Goal: Task Accomplishment & Management: Use online tool/utility

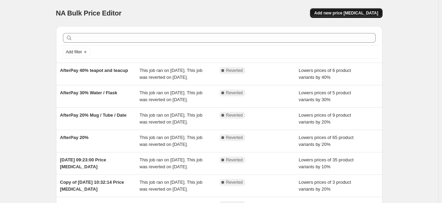
click at [365, 11] on span "Add new price change job" at bounding box center [346, 13] width 64 height 6
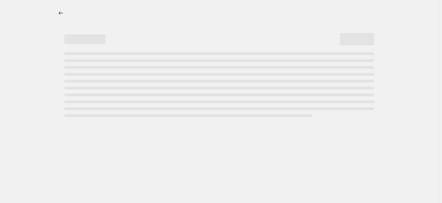
select select "percentage"
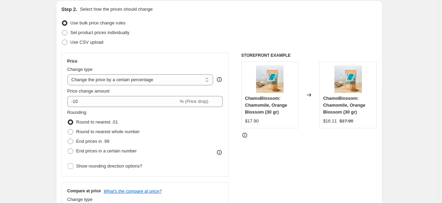
scroll to position [103, 0]
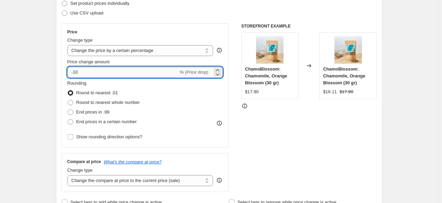
click at [75, 72] on input "-10" at bounding box center [122, 72] width 111 height 11
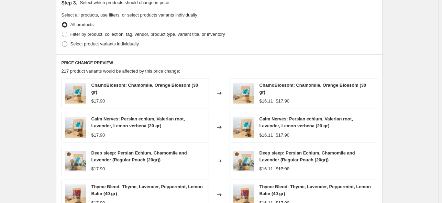
scroll to position [309, 0]
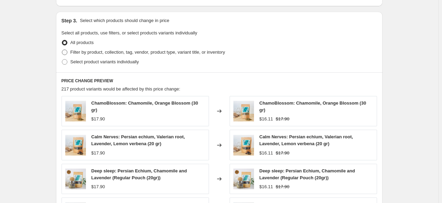
type input "-20"
click at [65, 51] on span at bounding box center [65, 53] width 6 height 6
click at [62, 50] on input "Filter by product, collection, tag, vendor, product type, variant title, or inv…" at bounding box center [62, 50] width 0 height 0
radio input "true"
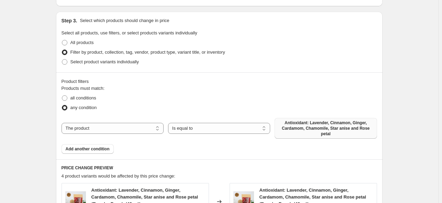
click at [329, 129] on span "Antioxidant: Lavender, Cinnamon, Ginger, Cardamom, Chamomile, Star anise and Ro…" at bounding box center [326, 128] width 94 height 17
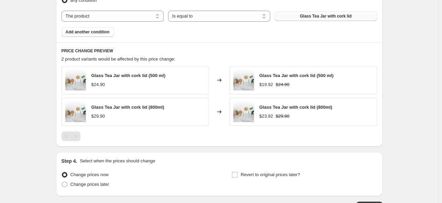
scroll to position [466, 0]
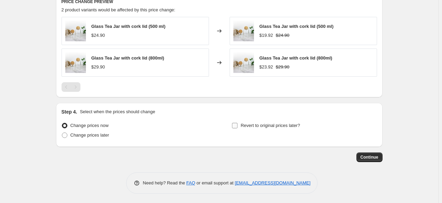
click at [237, 123] on input "Revert to original prices later?" at bounding box center [235, 126] width 6 height 6
checkbox input "true"
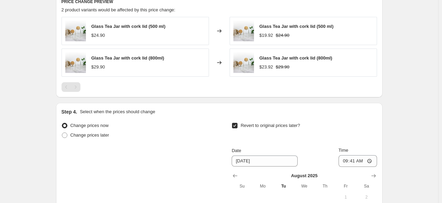
scroll to position [569, 0]
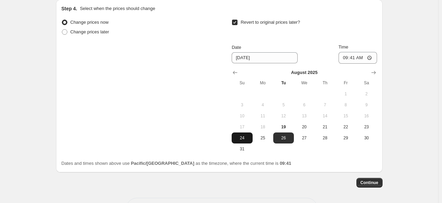
click at [244, 137] on span "24" at bounding box center [241, 138] width 15 height 6
type input "8/24/2025"
click at [370, 178] on button "Continue" at bounding box center [370, 183] width 26 height 10
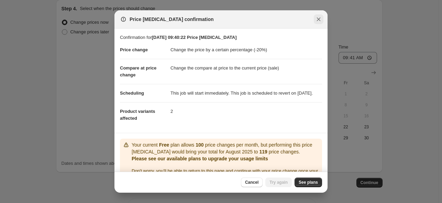
click at [319, 18] on icon "Close" at bounding box center [318, 19] width 7 height 7
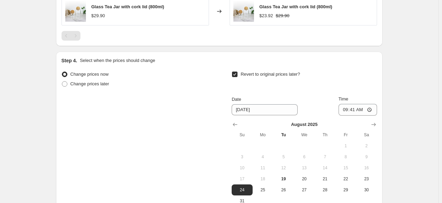
scroll to position [491, 0]
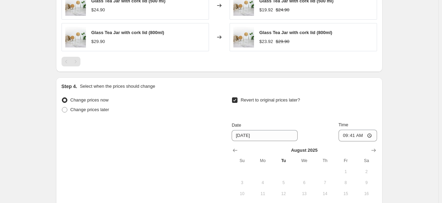
scroll to position [40, 0]
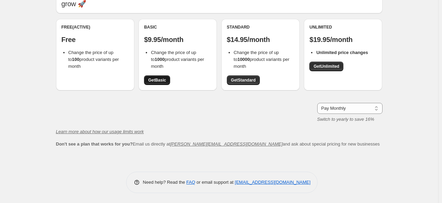
click at [154, 81] on span "Get Basic" at bounding box center [157, 80] width 18 height 6
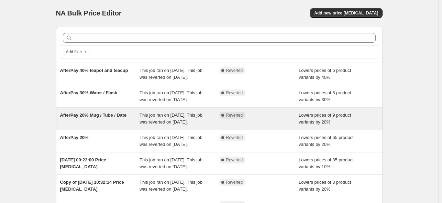
click at [152, 124] on span "This job ran on 14 August 2025. This job was reverted on 18 August 2025." at bounding box center [171, 118] width 63 height 12
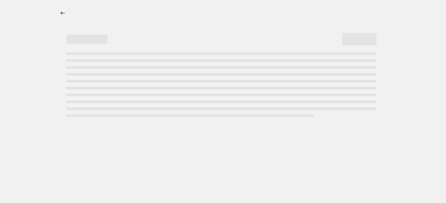
select select "percentage"
select select "collection"
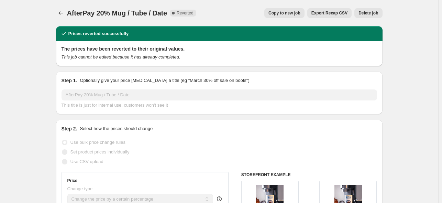
click at [285, 15] on span "Copy to new job" at bounding box center [285, 13] width 32 height 6
select select "percentage"
select select "collection"
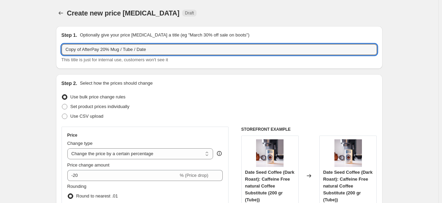
drag, startPoint x: 168, startPoint y: 48, endPoint x: -21, endPoint y: 46, distance: 189.8
click at [0, 46] on html "Home Settings Plans Skip to content Create new price change job. This page is r…" at bounding box center [221, 101] width 442 height 203
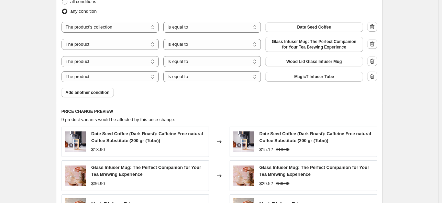
scroll to position [413, 0]
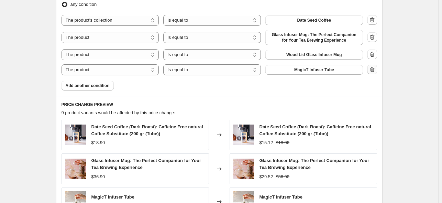
type input "Jar 20%"
click at [376, 67] on icon "button" at bounding box center [372, 69] width 7 height 7
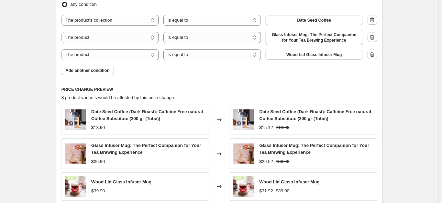
click at [374, 56] on icon "button" at bounding box center [372, 54] width 7 height 7
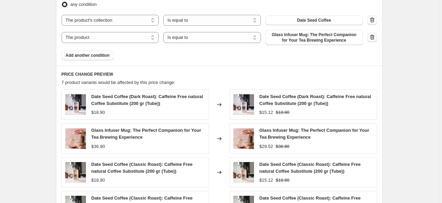
click at [372, 36] on icon "button" at bounding box center [372, 36] width 4 height 5
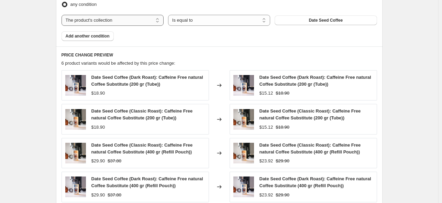
click at [113, 20] on select "The product The product's collection The product's tag The product's vendor The…" at bounding box center [113, 20] width 102 height 11
select select "product"
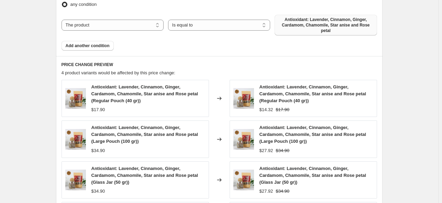
click at [329, 25] on span "Antioxidant: Lavender, Cinnamon, Ginger, Cardamom, Chamomile, Star anise and Ro…" at bounding box center [326, 25] width 94 height 17
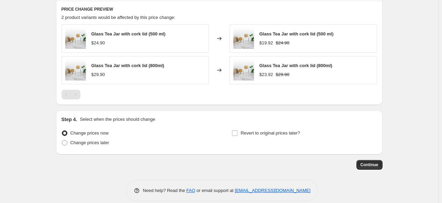
scroll to position [466, 0]
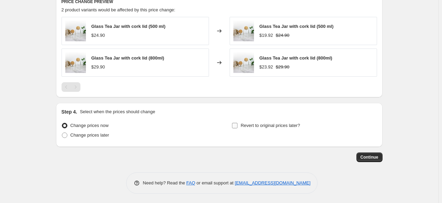
click at [236, 126] on input "Revert to original prices later?" at bounding box center [235, 126] width 6 height 6
checkbox input "true"
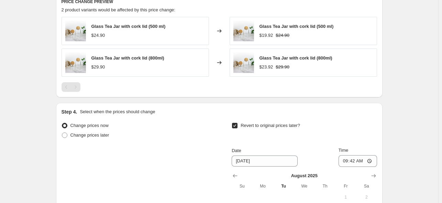
scroll to position [569, 0]
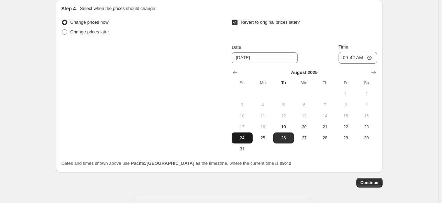
click at [245, 136] on span "24" at bounding box center [241, 138] width 15 height 6
type input "8/24/2025"
click at [373, 183] on span "Continue" at bounding box center [370, 183] width 18 height 6
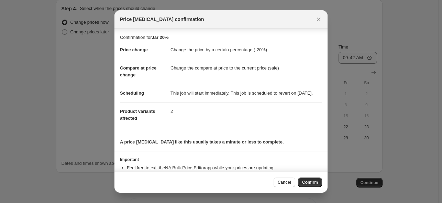
scroll to position [29, 0]
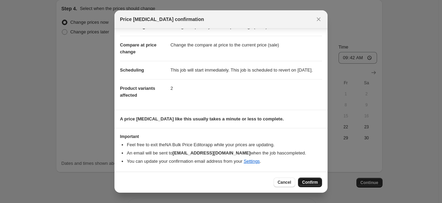
click at [311, 183] on span "Confirm" at bounding box center [310, 182] width 16 height 6
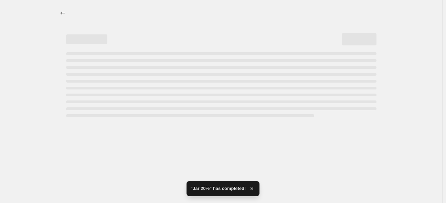
select select "percentage"
